Goal: Task Accomplishment & Management: Use online tool/utility

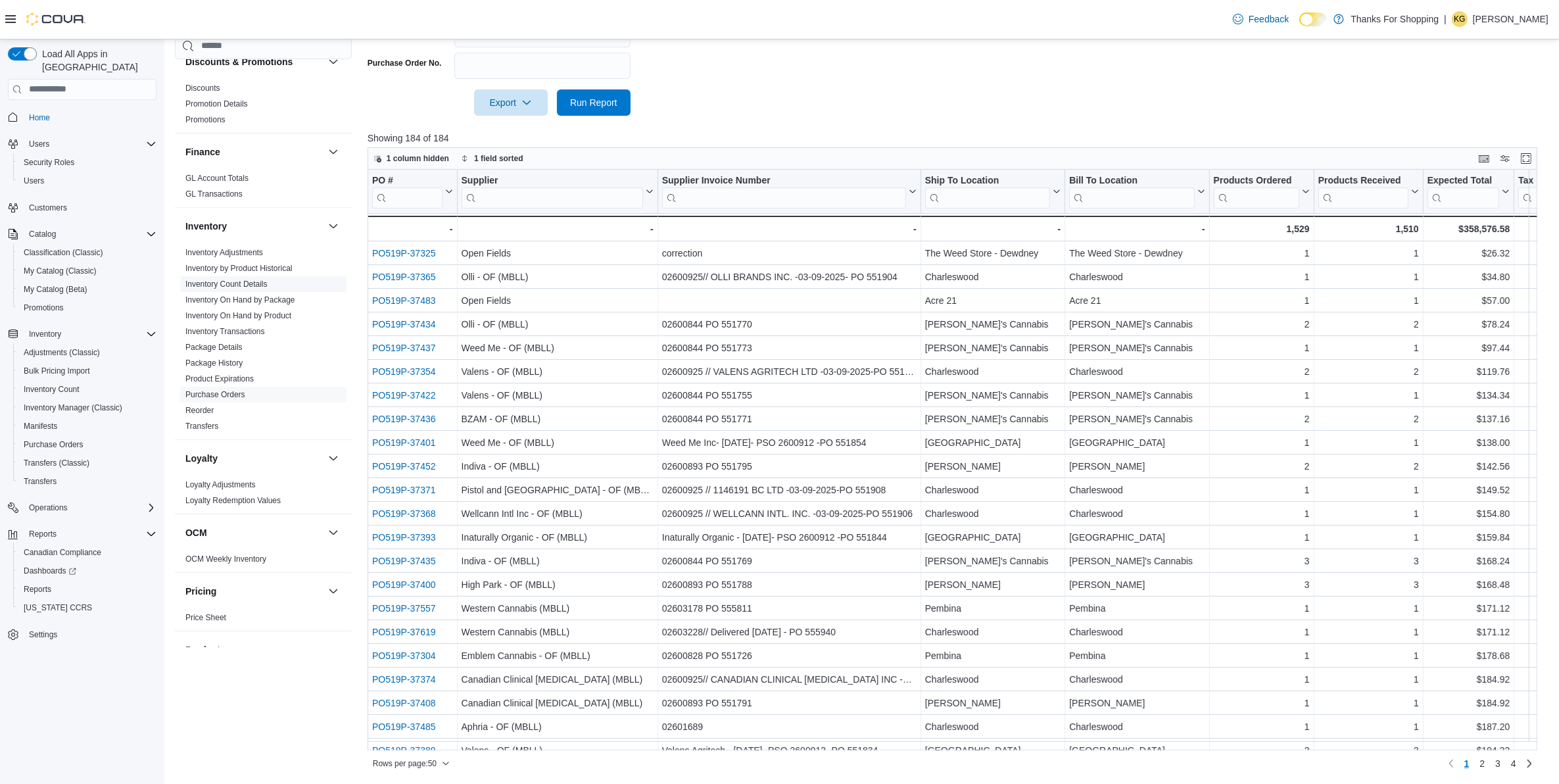
scroll to position [105, 0]
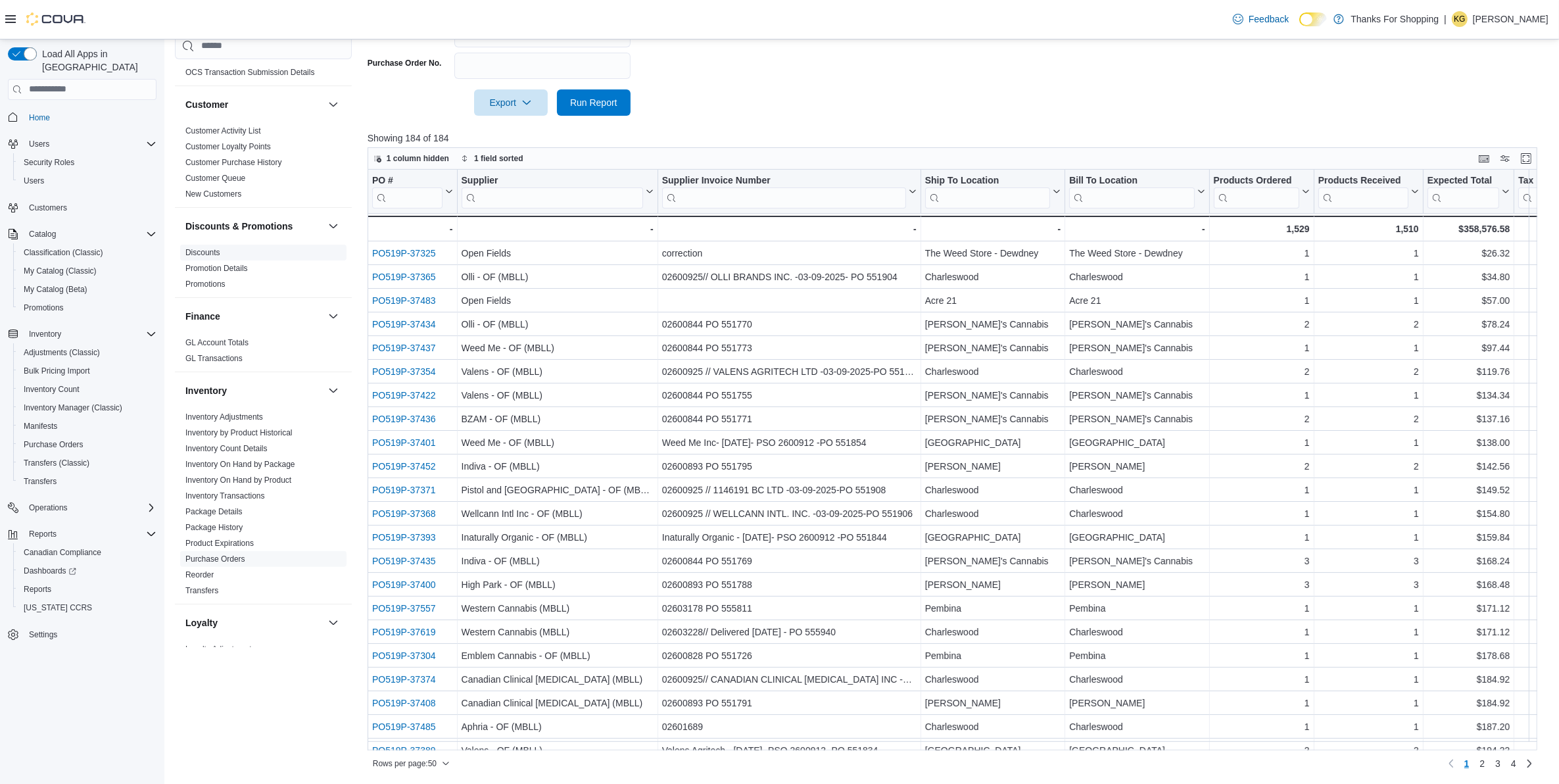
click at [211, 255] on link "Discounts" at bounding box center [203, 253] width 35 height 9
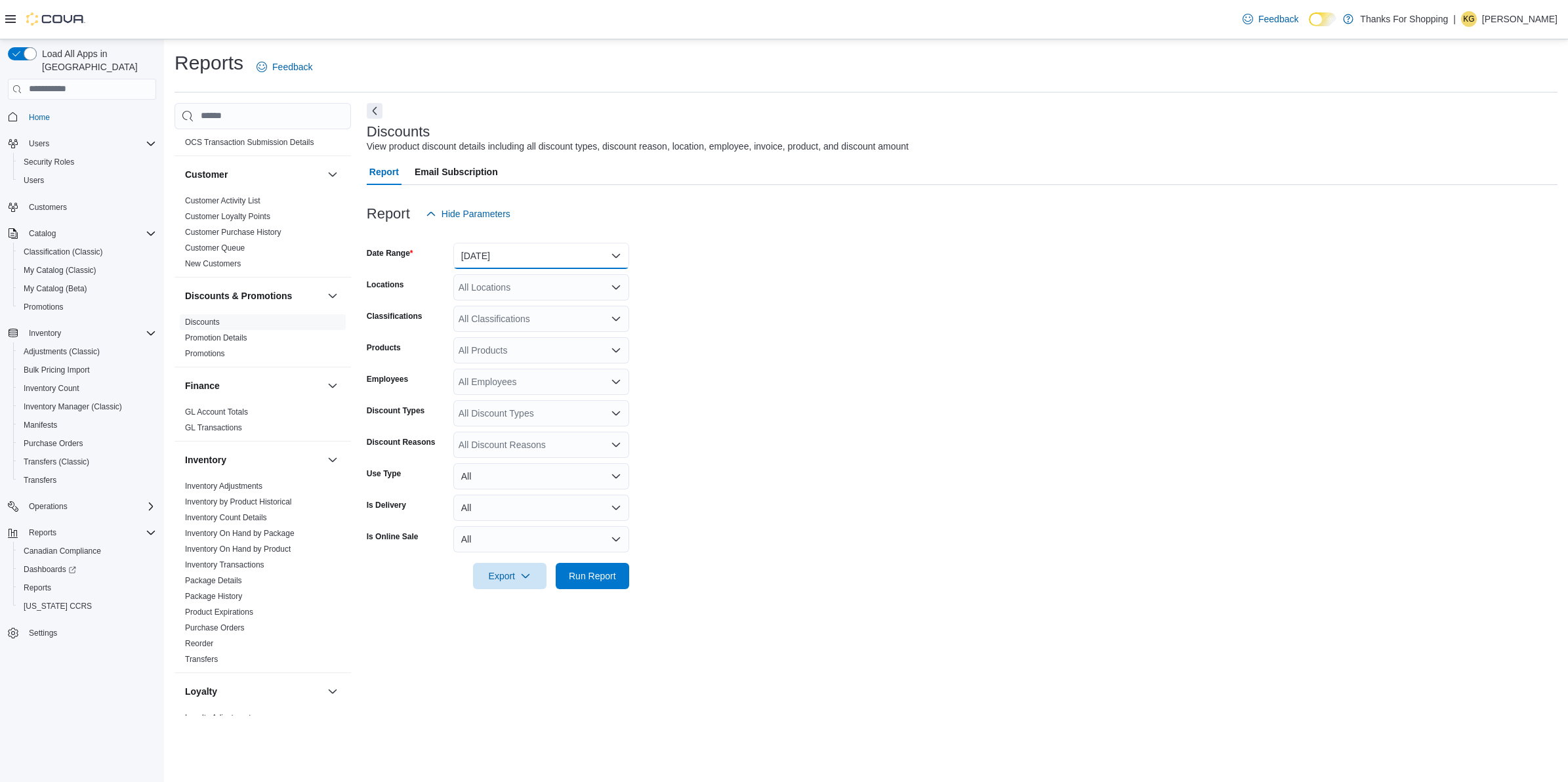
click at [620, 254] on button "[DATE]" at bounding box center [541, 256] width 176 height 26
drag, startPoint x: 508, startPoint y: 361, endPoint x: 737, endPoint y: 340, distance: 230.0
click at [508, 361] on span "Last 7 Days" at bounding box center [548, 360] width 150 height 16
click at [807, 348] on form "Date Range Last 7 Days Locations All Locations Classifications All Classificati…" at bounding box center [962, 408] width 1191 height 362
click at [614, 441] on icon "Open list of options" at bounding box center [615, 444] width 10 height 10
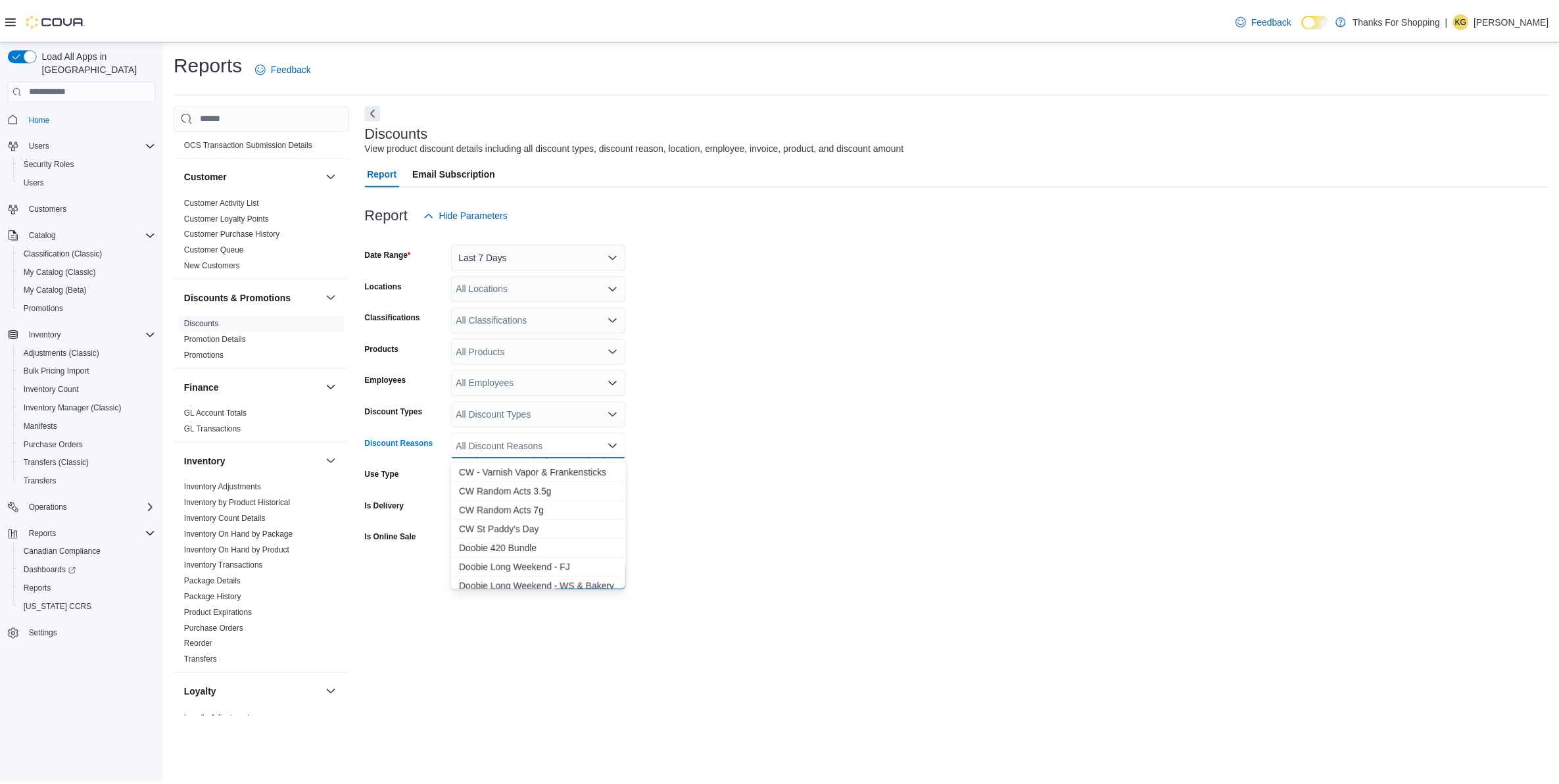
scroll to position [1135, 0]
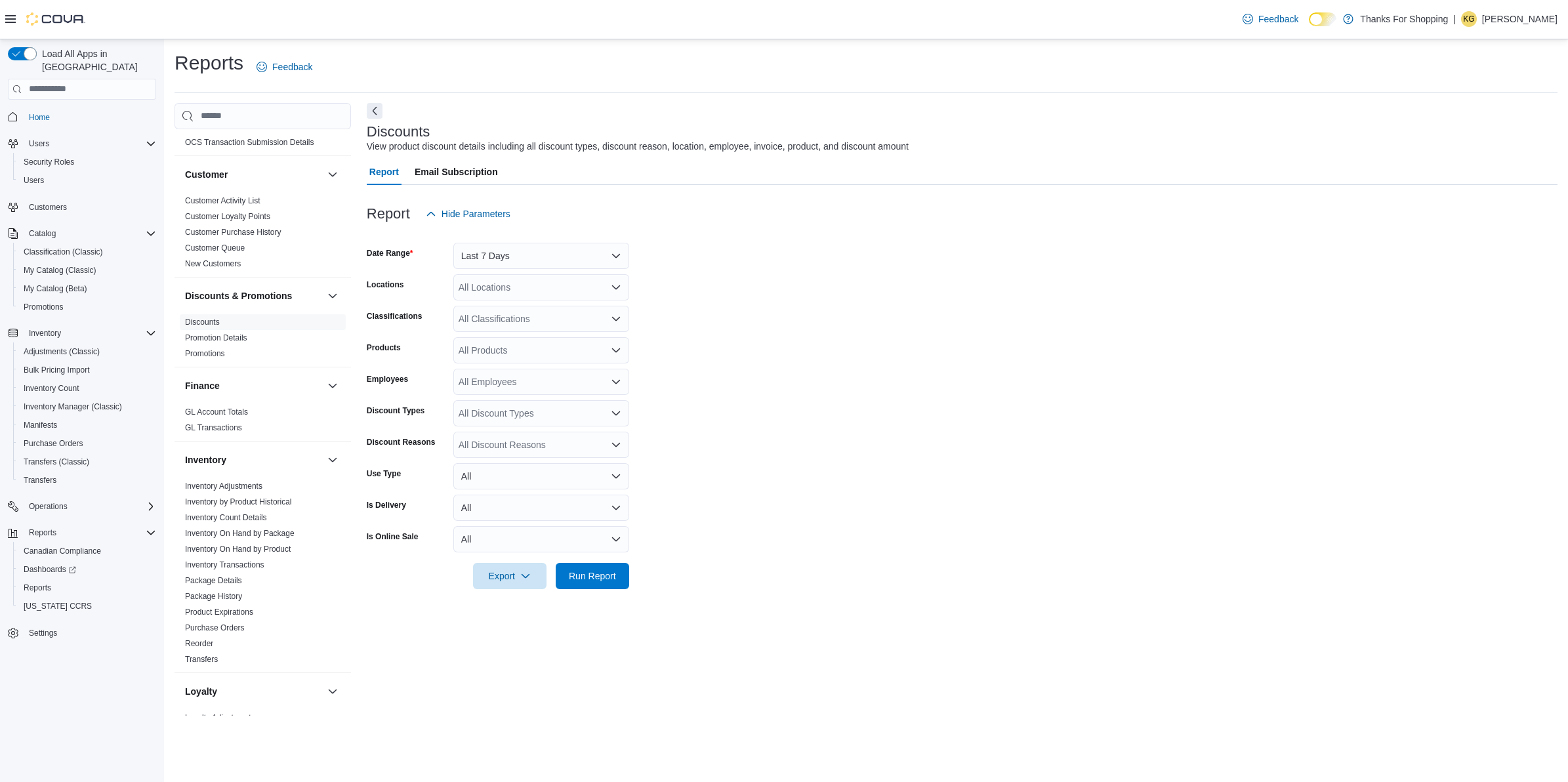
click at [767, 469] on form "Date Range Last 7 Days Locations All Locations Classifications All Classificati…" at bounding box center [962, 408] width 1191 height 362
click at [599, 575] on span "Run Report" at bounding box center [592, 575] width 47 height 13
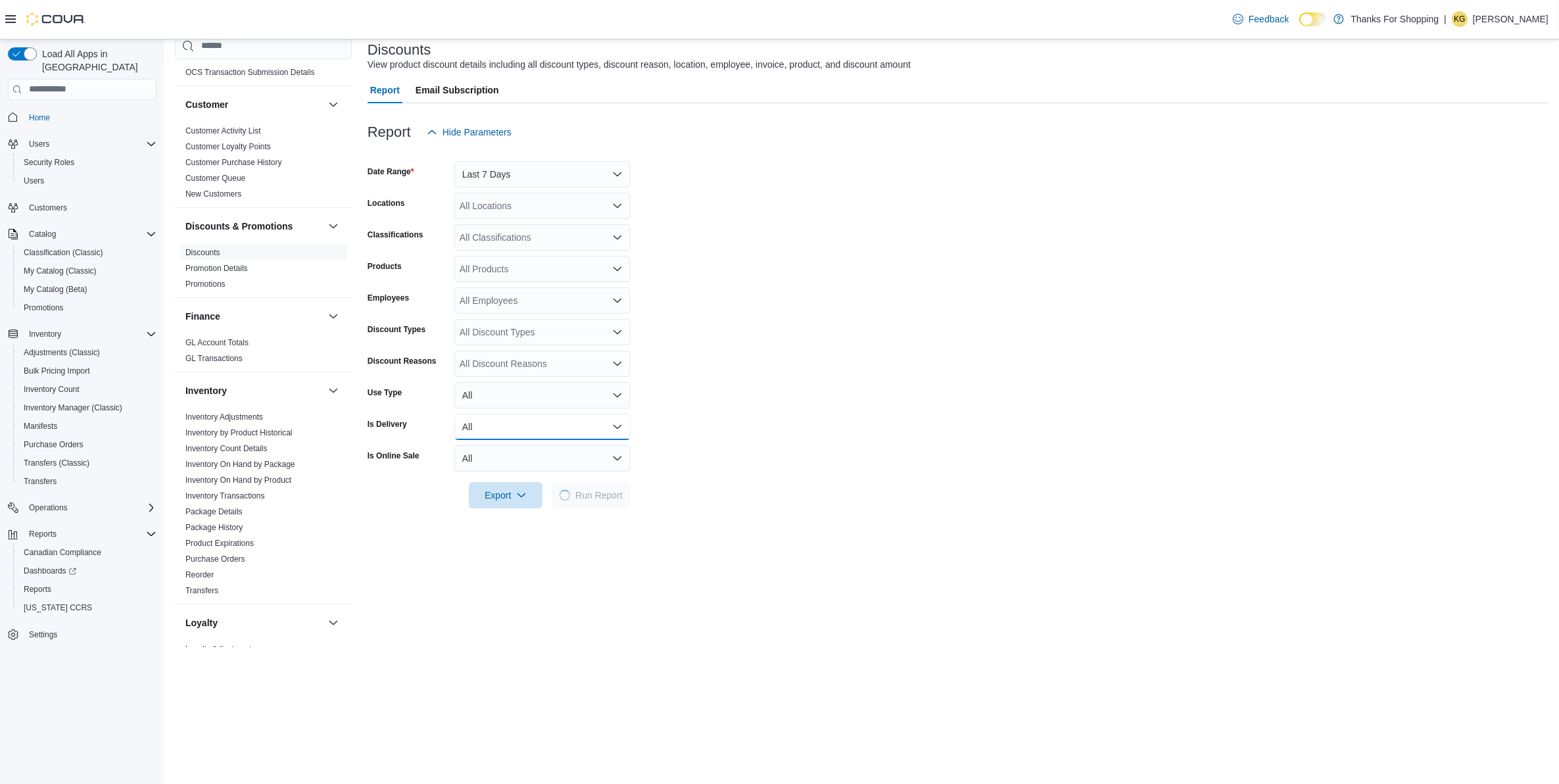
click at [612, 420] on button "All" at bounding box center [542, 427] width 176 height 26
click at [486, 477] on span "Yes" at bounding box center [550, 478] width 150 height 16
drag, startPoint x: 840, startPoint y: 459, endPoint x: 834, endPoint y: 458, distance: 6.1
click at [836, 458] on form "Date Range Last 7 Days Locations All Locations Classifications All Classificati…" at bounding box center [958, 327] width 1181 height 363
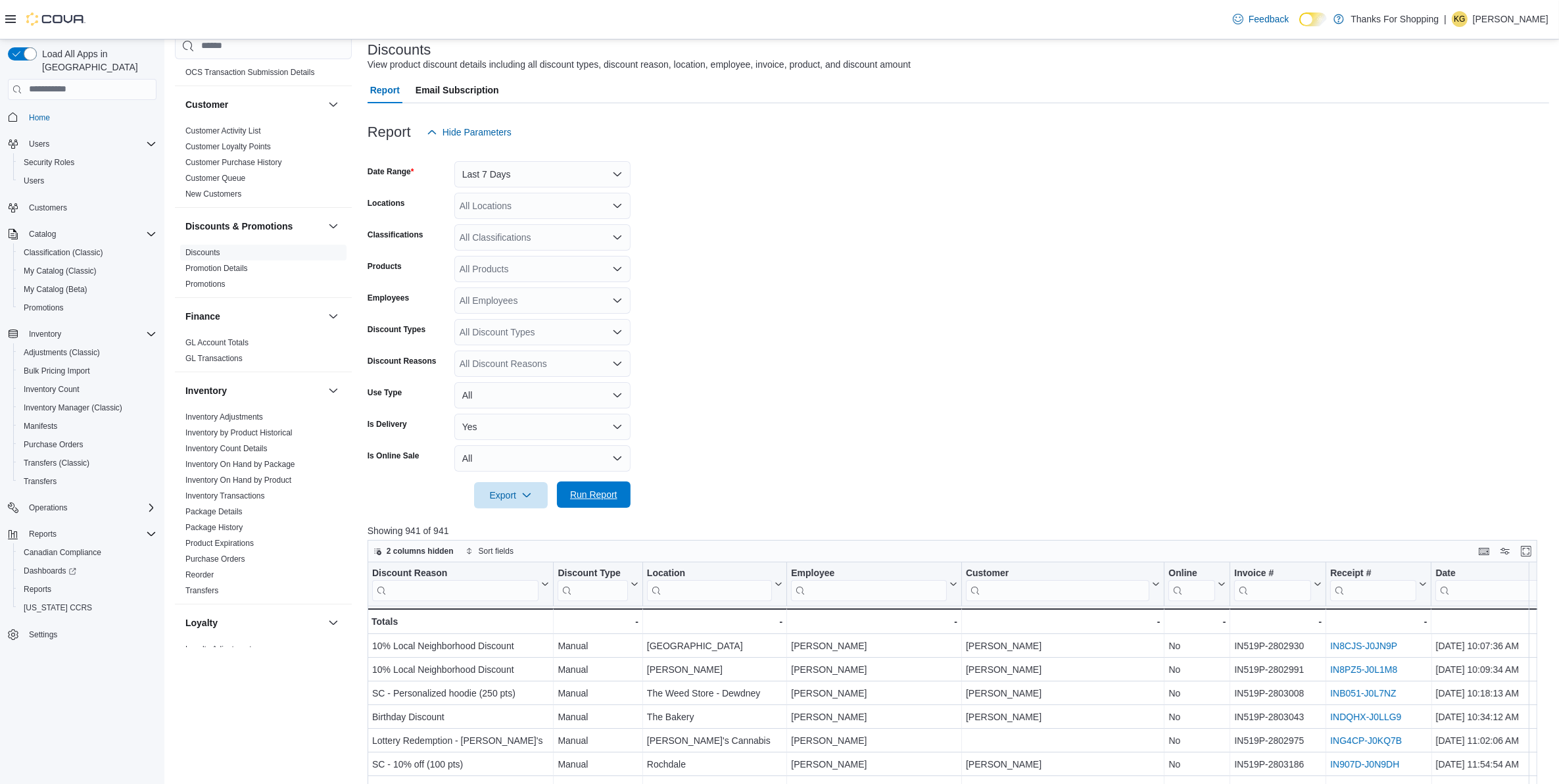
click at [587, 496] on span "Run Report" at bounding box center [594, 495] width 48 height 13
